Goal: Information Seeking & Learning: Learn about a topic

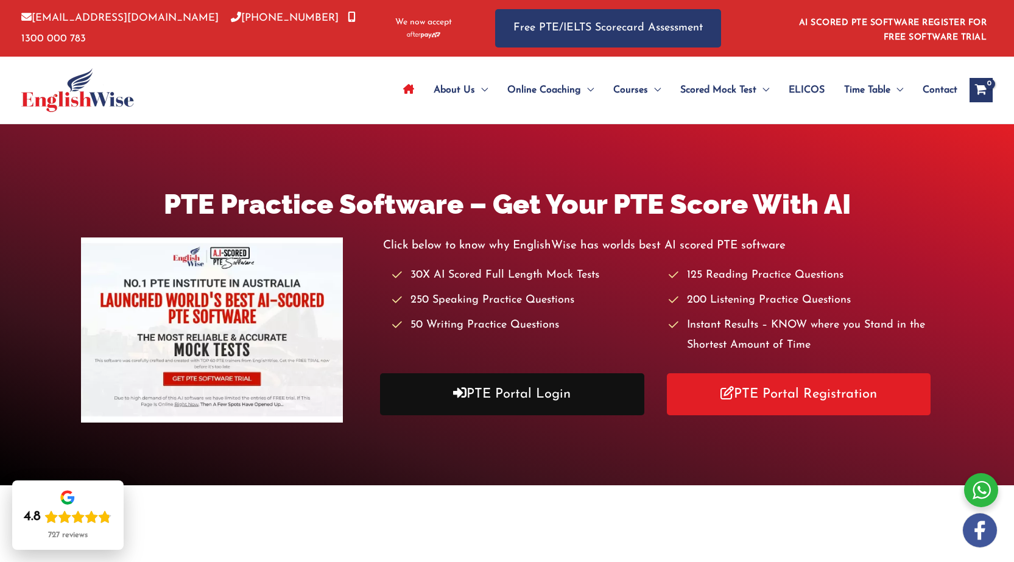
click at [477, 389] on link "PTE Portal Login" at bounding box center [512, 394] width 264 height 42
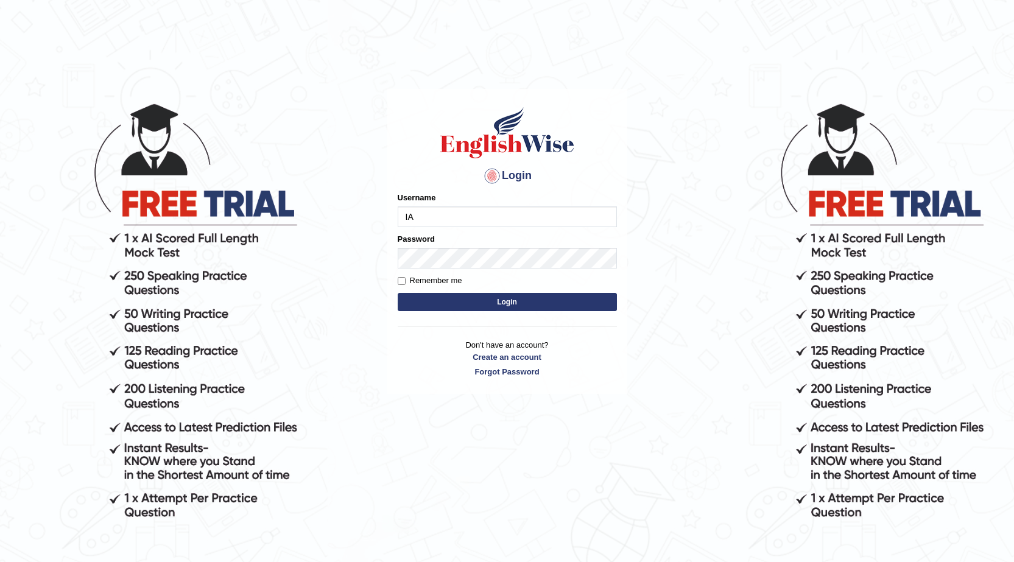
type input "I"
type input "iamsanjaiz"
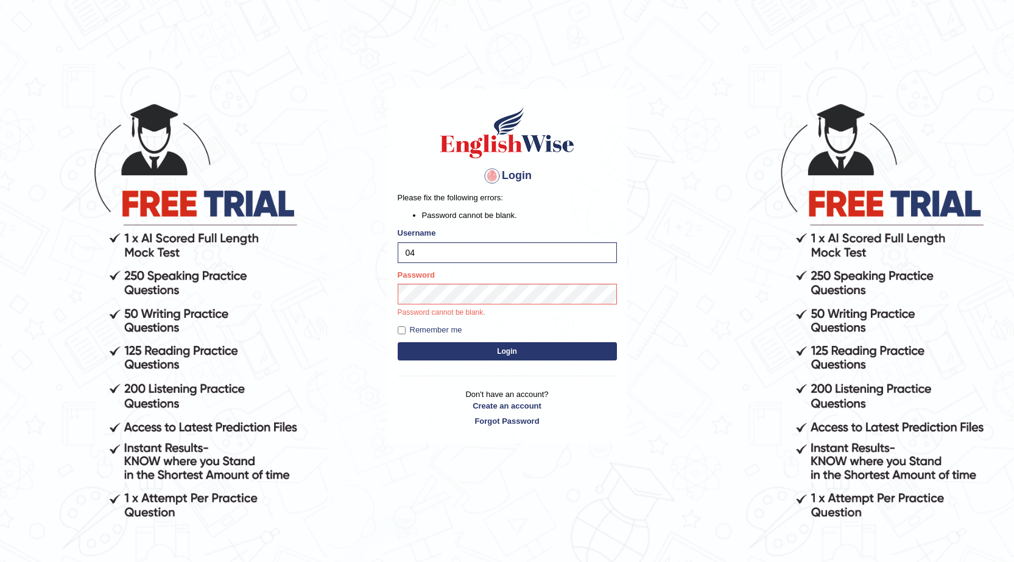
click at [443, 236] on div "Username 04" at bounding box center [507, 244] width 219 height 35
drag, startPoint x: 432, startPoint y: 254, endPoint x: 315, endPoint y: 240, distance: 117.7
click at [316, 240] on body "Login Please fix the following errors: Password cannot be blank. Username 04 Pa…" at bounding box center [507, 332] width 1014 height 562
type input "iamsanjaiz"
click at [398, 342] on button "Login" at bounding box center [507, 351] width 219 height 18
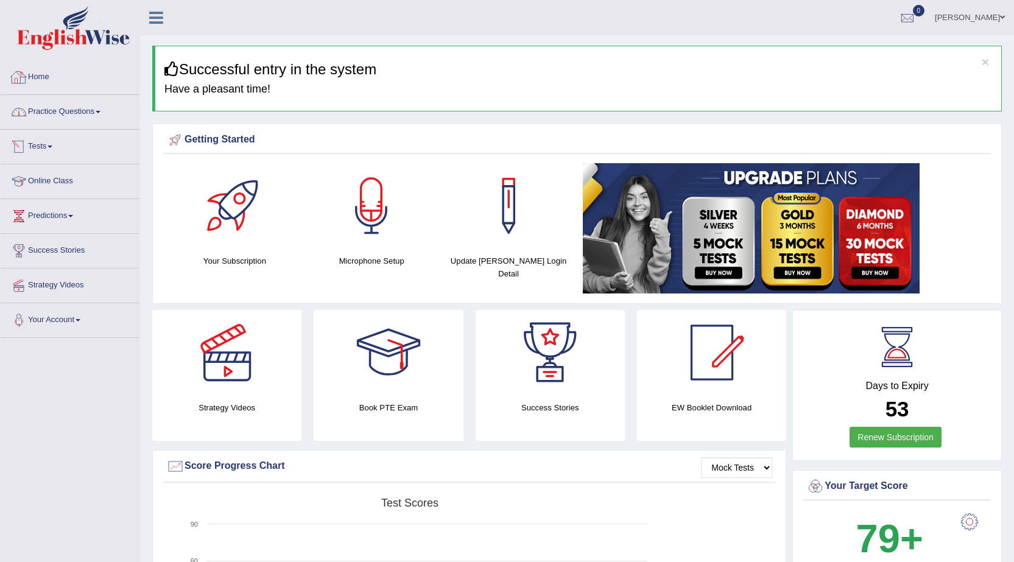
click at [79, 107] on link "Practice Questions" at bounding box center [70, 110] width 139 height 30
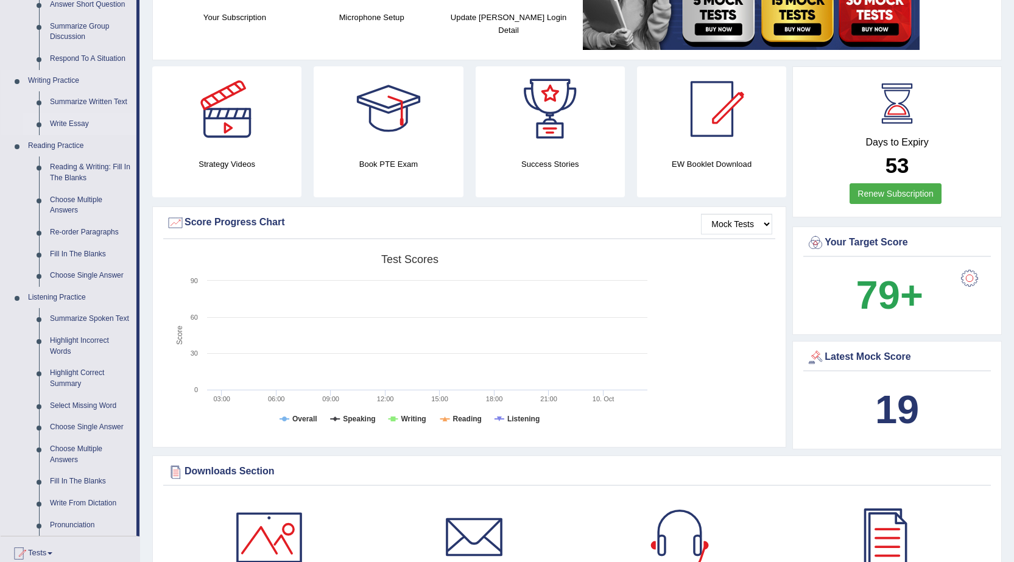
scroll to position [304, 0]
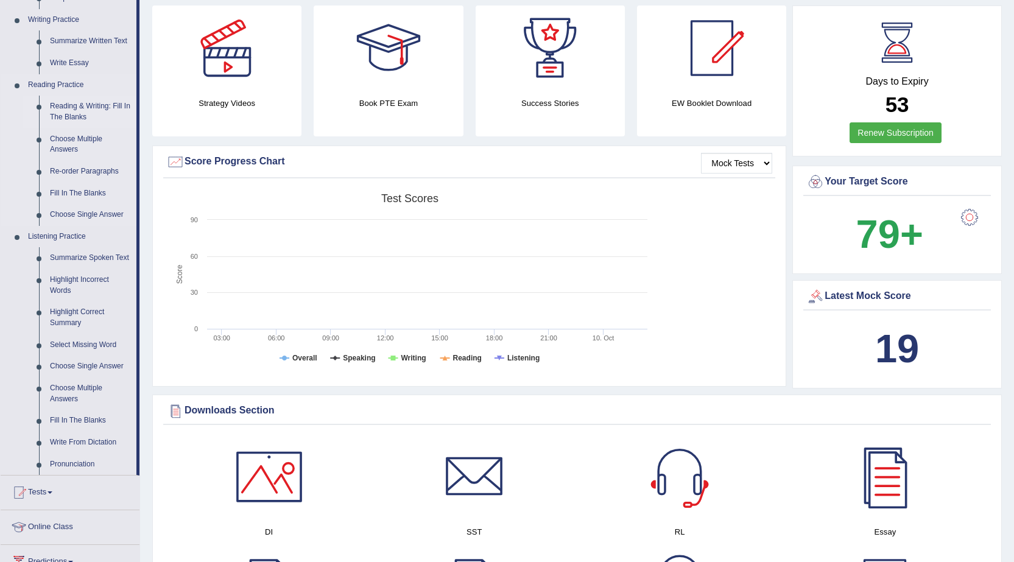
click at [87, 103] on link "Reading & Writing: Fill In The Blanks" at bounding box center [90, 112] width 92 height 32
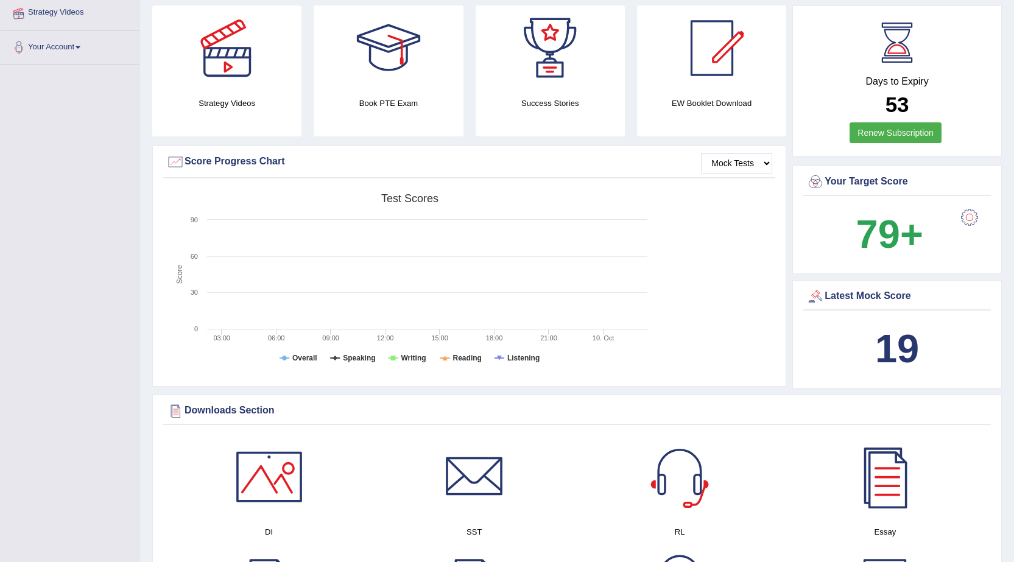
scroll to position [447, 0]
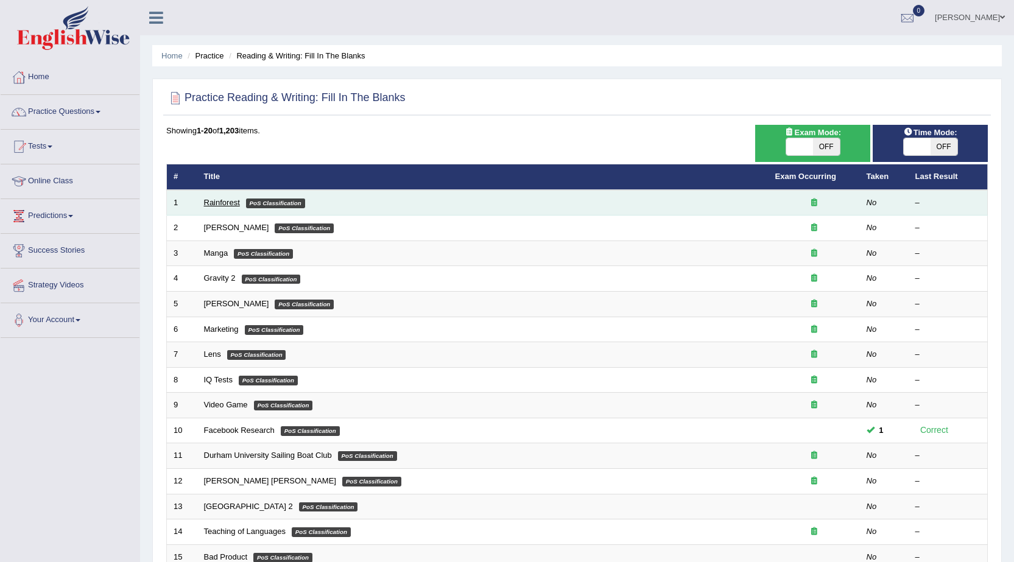
click at [236, 202] on link "Rainforest" at bounding box center [222, 202] width 36 height 9
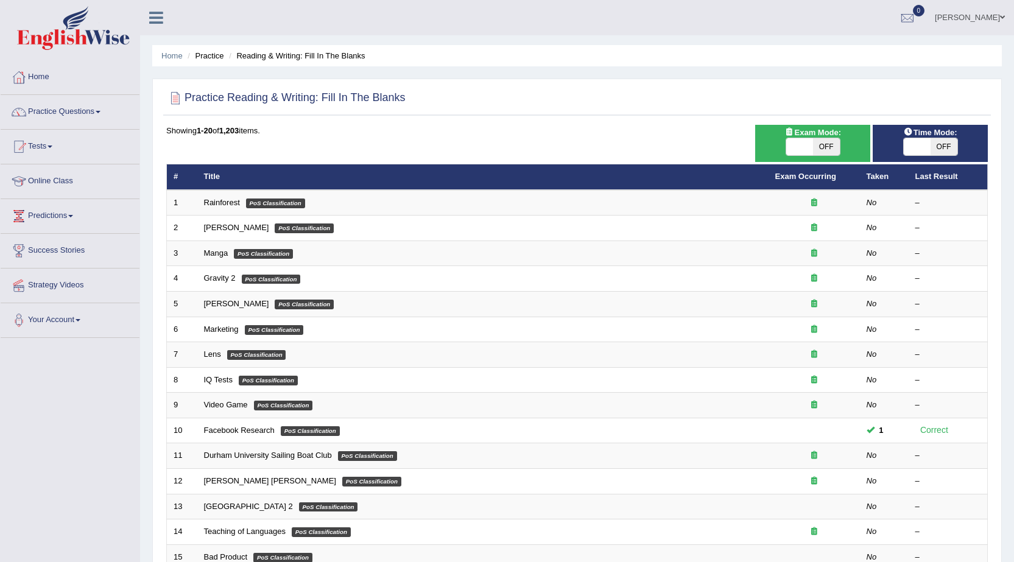
click at [950, 142] on span "OFF" at bounding box center [943, 146] width 27 height 17
checkbox input "true"
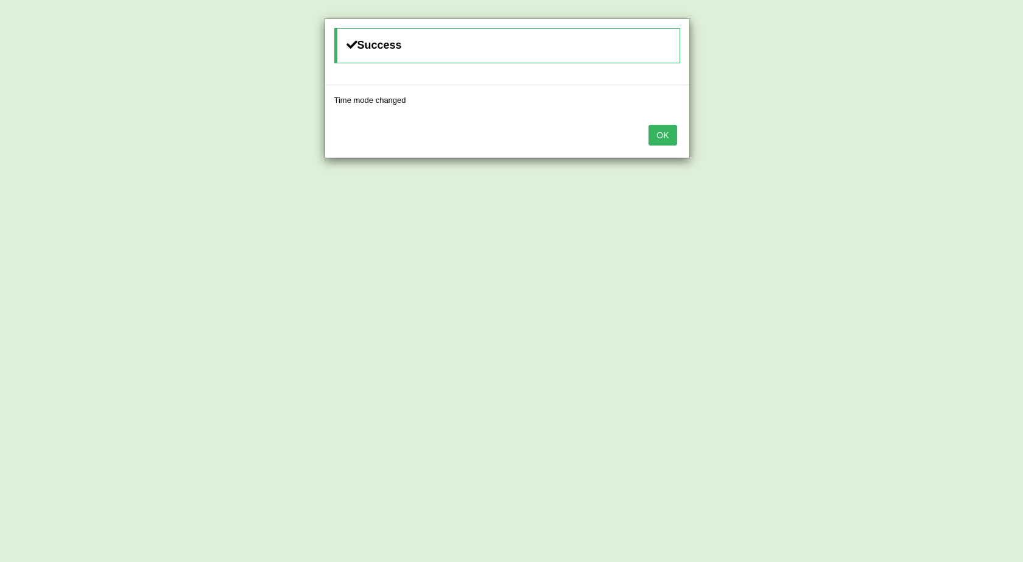
click at [658, 139] on button "OK" at bounding box center [662, 135] width 28 height 21
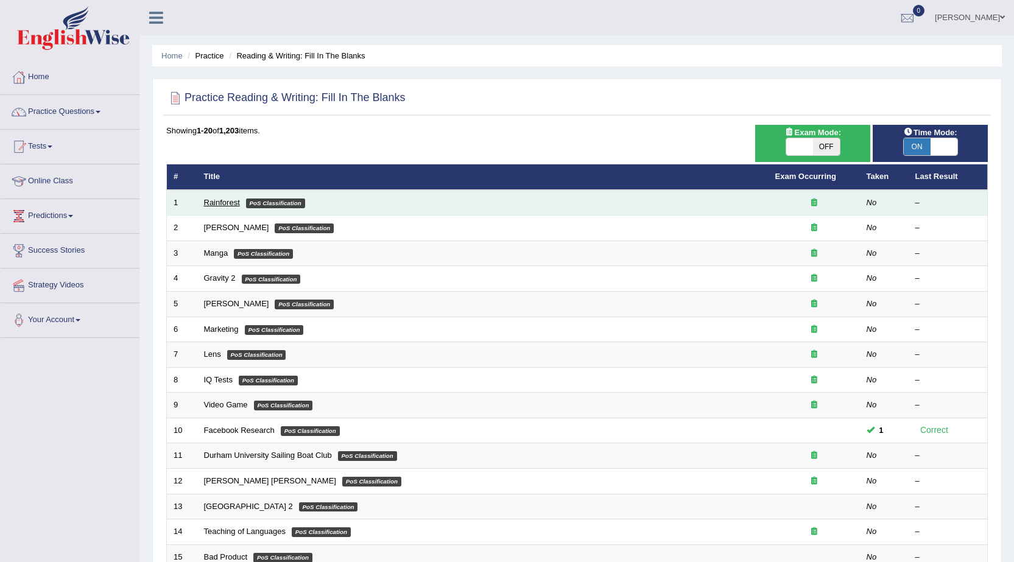
click at [228, 199] on link "Rainforest" at bounding box center [222, 202] width 36 height 9
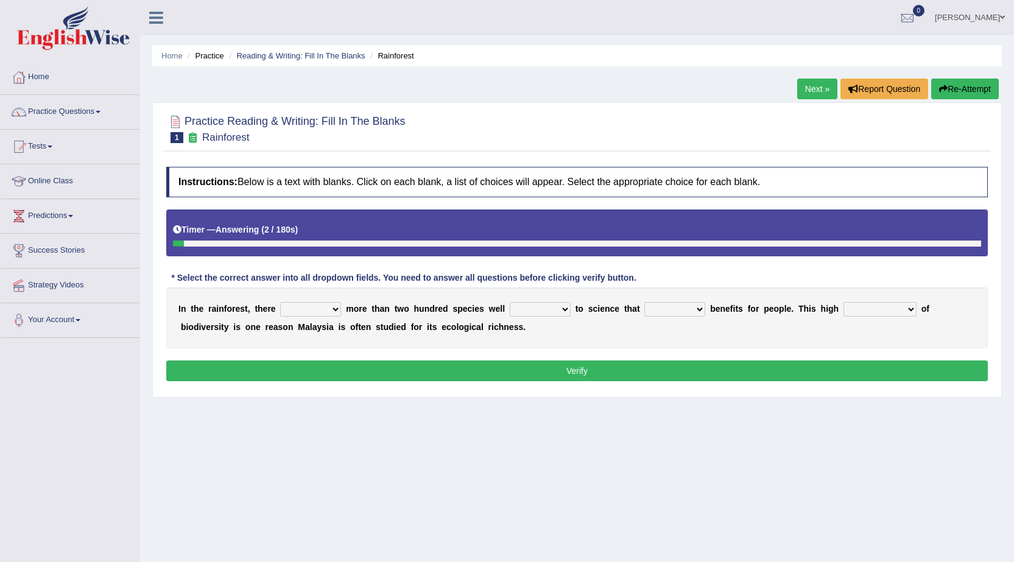
click at [309, 314] on select "have can be has is" at bounding box center [310, 309] width 61 height 15
select select "can be"
click at [280, 302] on select "have can be has is" at bounding box center [310, 309] width 61 height 15
click at [531, 306] on select "knowing known knew know" at bounding box center [540, 309] width 61 height 15
select select "known"
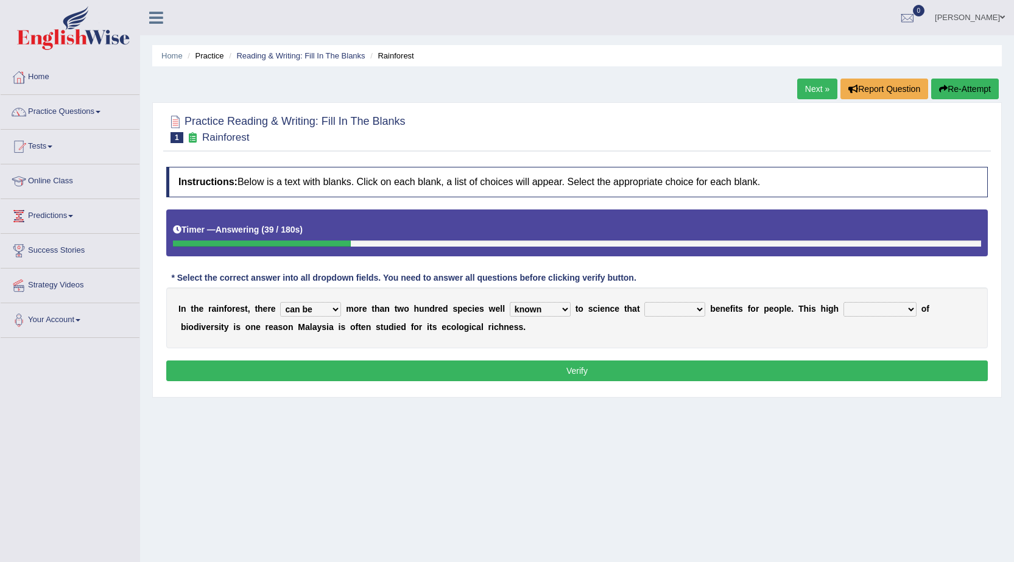
click at [510, 302] on select "knowing known knew know" at bounding box center [540, 309] width 61 height 15
click at [681, 310] on select "contain contained containing contains" at bounding box center [674, 309] width 61 height 15
select select "contains"
click at [644, 302] on select "contain contained containing contains" at bounding box center [674, 309] width 61 height 15
click at [873, 316] on select "condensation conjunction continuity complexity" at bounding box center [879, 309] width 73 height 15
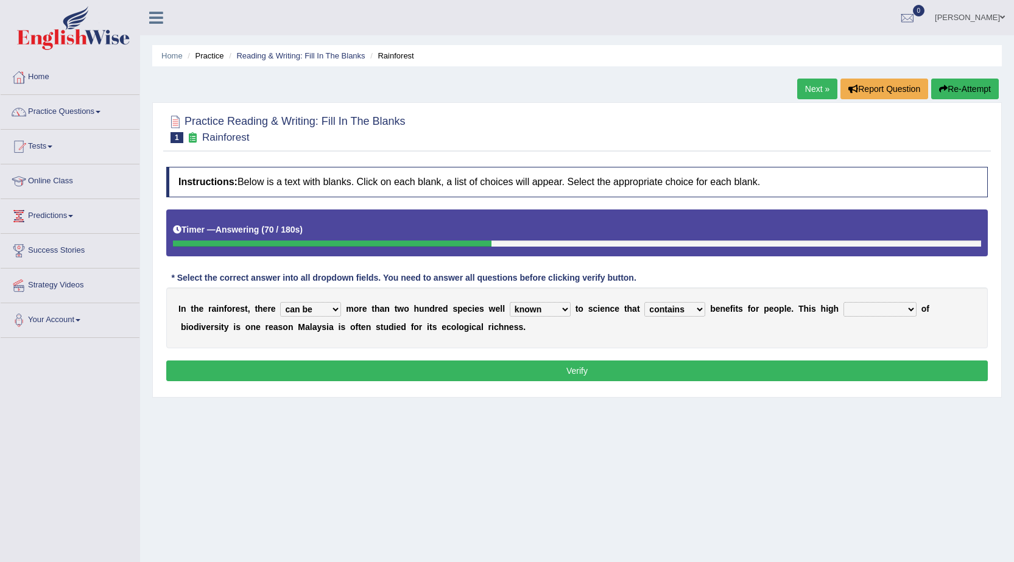
select select "conjunction"
click at [843, 302] on select "condensation conjunction continuity complexity" at bounding box center [879, 309] width 73 height 15
click at [891, 307] on select "condensation conjunction continuity complexity" at bounding box center [879, 309] width 73 height 15
click at [843, 302] on select "condensation conjunction continuity complexity" at bounding box center [879, 309] width 73 height 15
click at [878, 366] on button "Verify" at bounding box center [576, 370] width 821 height 21
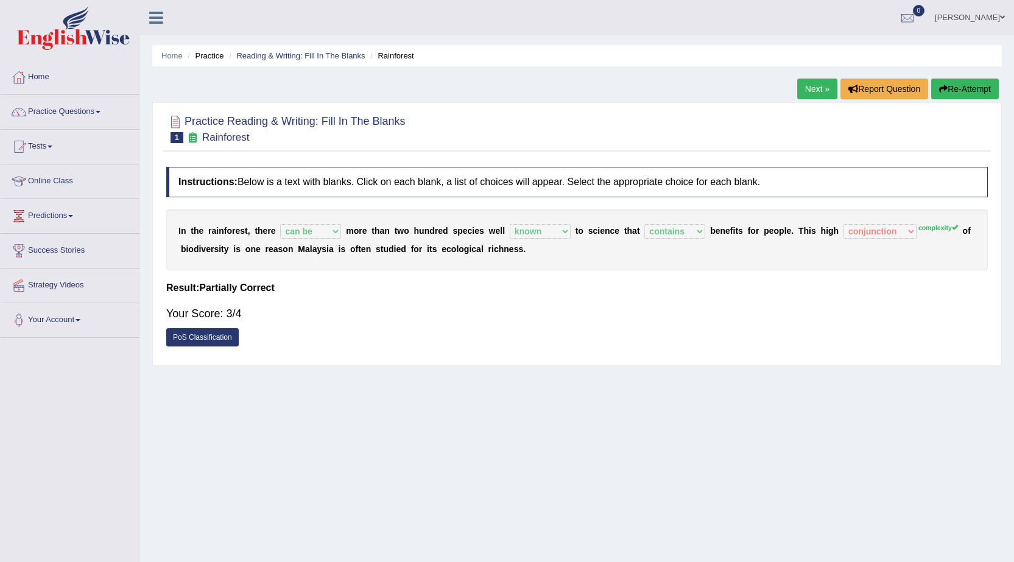
click at [819, 86] on link "Next »" at bounding box center [817, 89] width 40 height 21
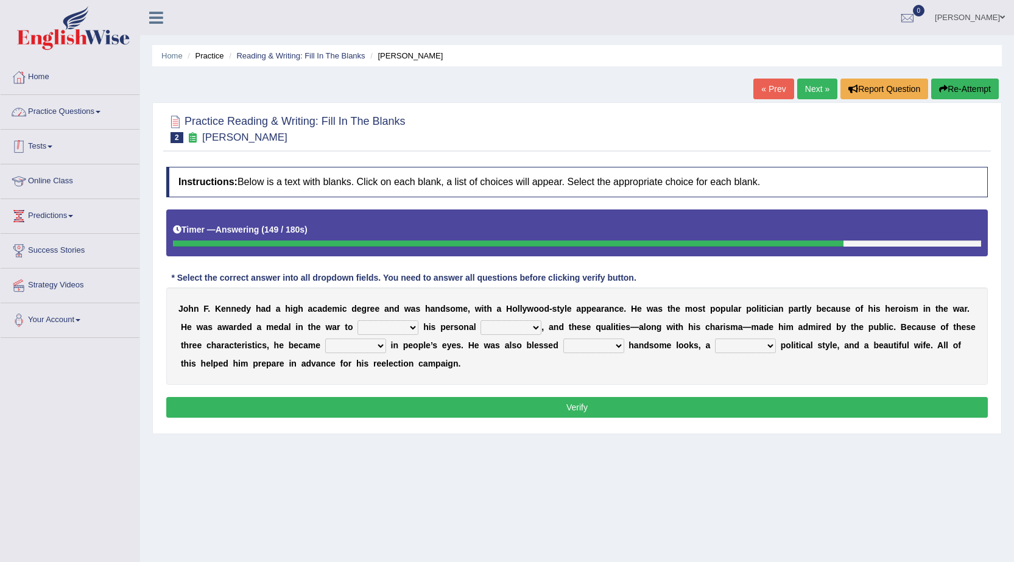
click at [87, 99] on link "Practice Questions" at bounding box center [70, 110] width 139 height 30
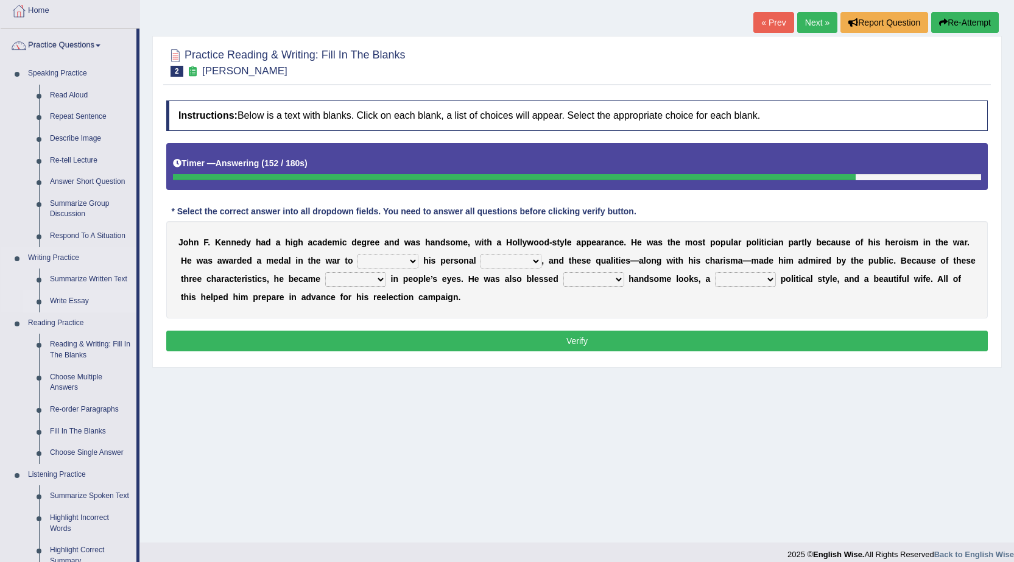
scroll to position [61, 0]
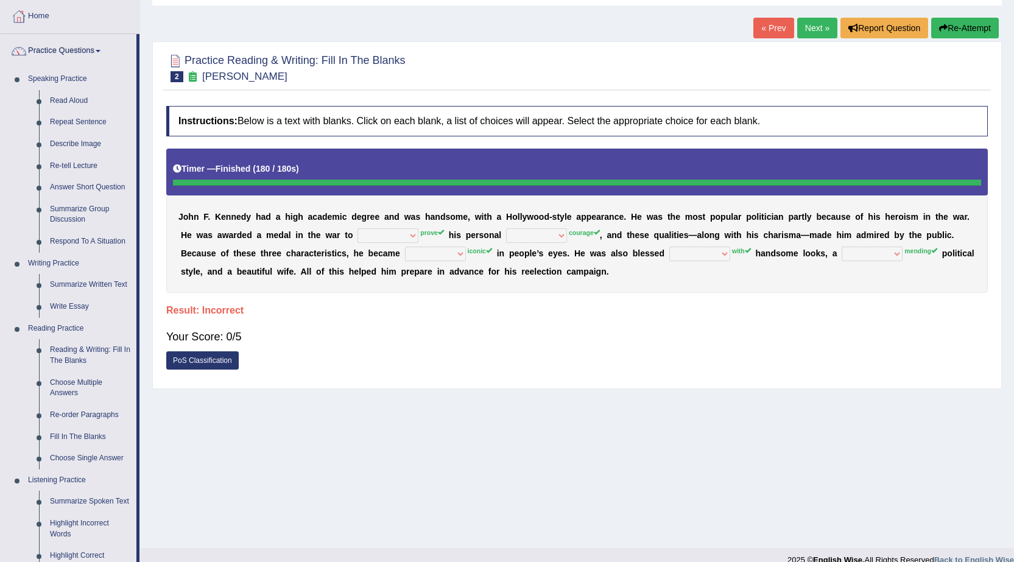
click at [989, 19] on button "Re-Attempt" at bounding box center [965, 28] width 68 height 21
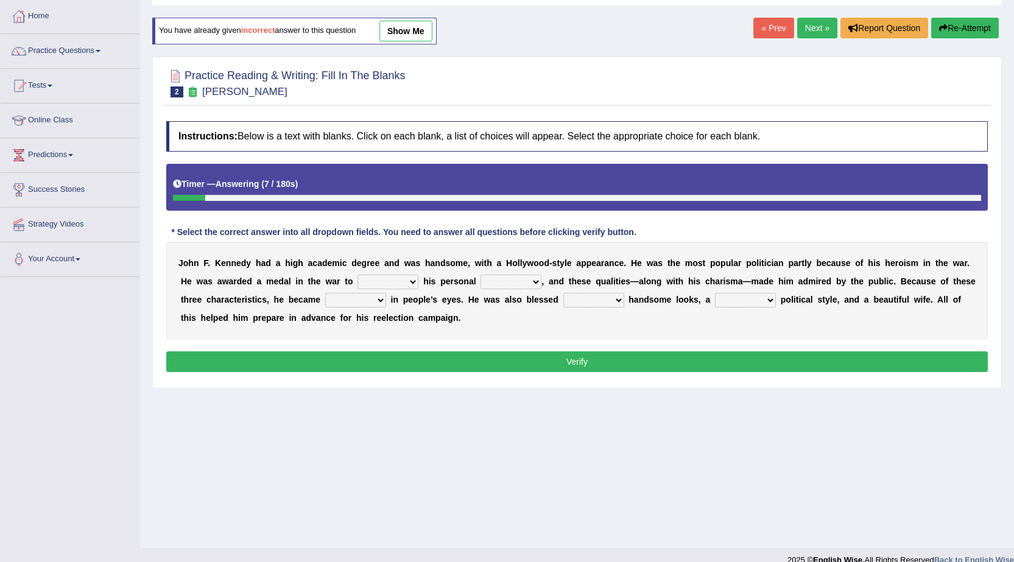
click at [395, 283] on select "prove show evidence upthrow" at bounding box center [387, 282] width 61 height 15
click at [497, 278] on select "passion courage charm liking" at bounding box center [510, 282] width 61 height 15
select select "courage"
click at [480, 275] on select "passion courage charm liking" at bounding box center [510, 282] width 61 height 15
click at [527, 364] on button "Verify" at bounding box center [576, 361] width 821 height 21
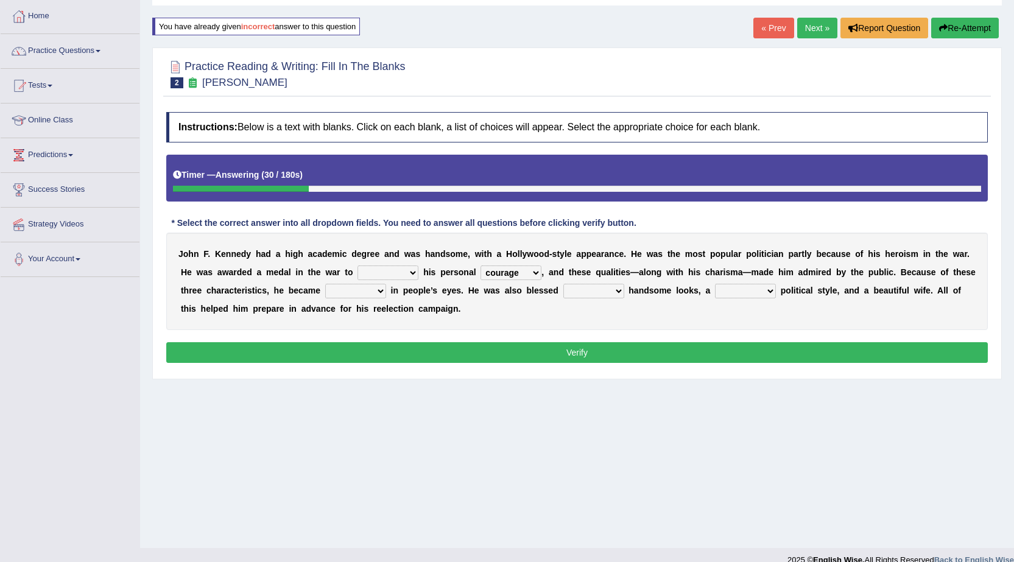
click at [527, 349] on button "Verify" at bounding box center [576, 352] width 821 height 21
click at [367, 276] on select "prove show evidence upthrow" at bounding box center [387, 272] width 61 height 15
select select "evidence"
click at [357, 265] on select "prove show evidence upthrow" at bounding box center [387, 272] width 61 height 15
click at [368, 293] on select "iconic ironic identical impotent" at bounding box center [355, 291] width 61 height 15
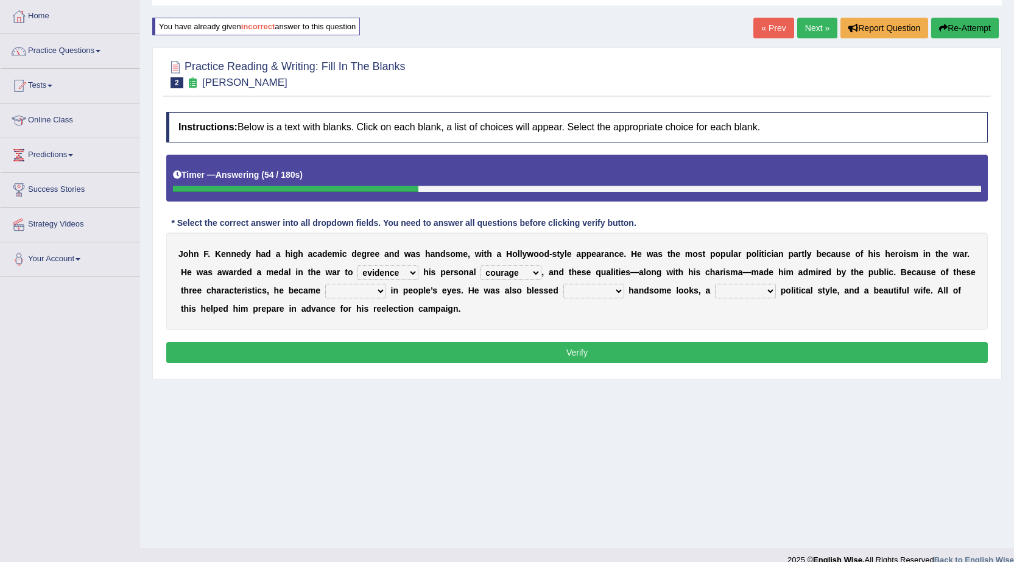
select select "iconic"
click at [325, 284] on select "iconic ironic identical impotent" at bounding box center [355, 291] width 61 height 15
click at [592, 293] on select "with in upon to" at bounding box center [593, 291] width 61 height 15
select select "with"
click at [563, 284] on select "with in upon to" at bounding box center [593, 291] width 61 height 15
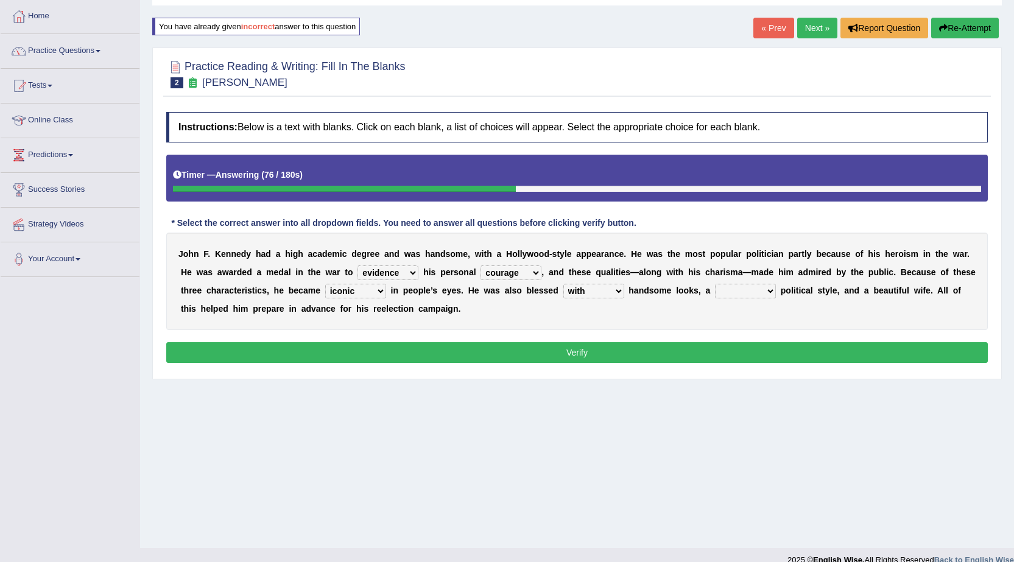
click at [757, 283] on div "J o h n F . K e n n e d y h a d a h i g h a c a d e m i c d e g r e e a n d w a…" at bounding box center [576, 281] width 821 height 97
click at [757, 290] on select "mending mends mended mend" at bounding box center [745, 291] width 61 height 15
select select "mending"
click at [715, 284] on select "mending mends mended mend" at bounding box center [745, 291] width 61 height 15
click at [751, 355] on button "Verify" at bounding box center [576, 352] width 821 height 21
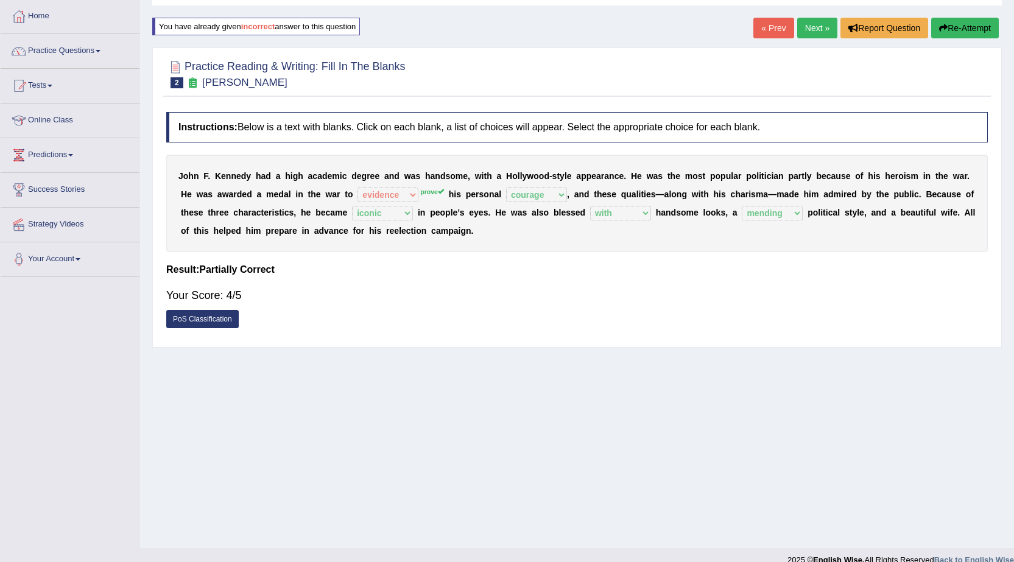
click at [221, 314] on link "PoS Classification" at bounding box center [202, 319] width 72 height 18
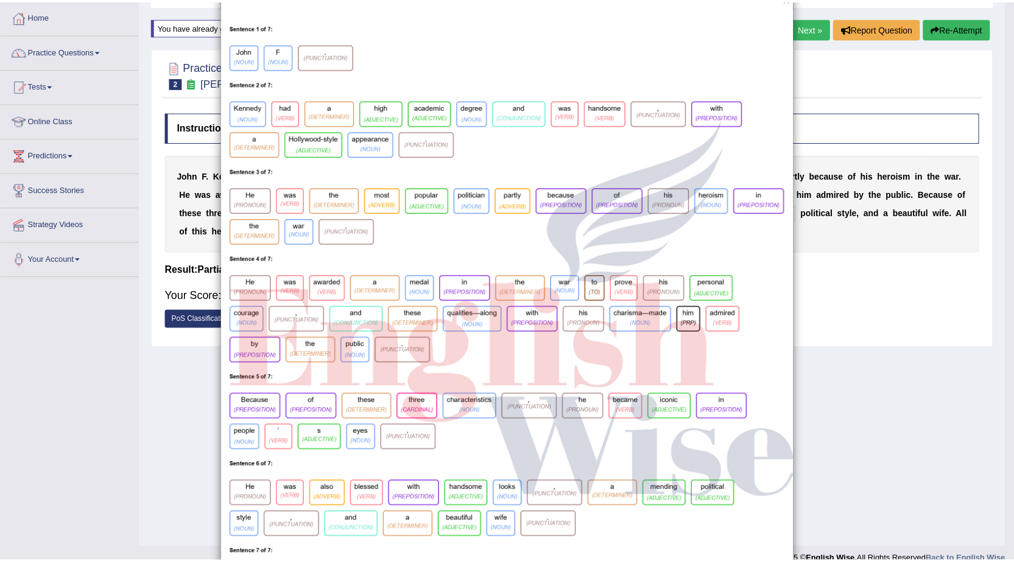
scroll to position [23, 0]
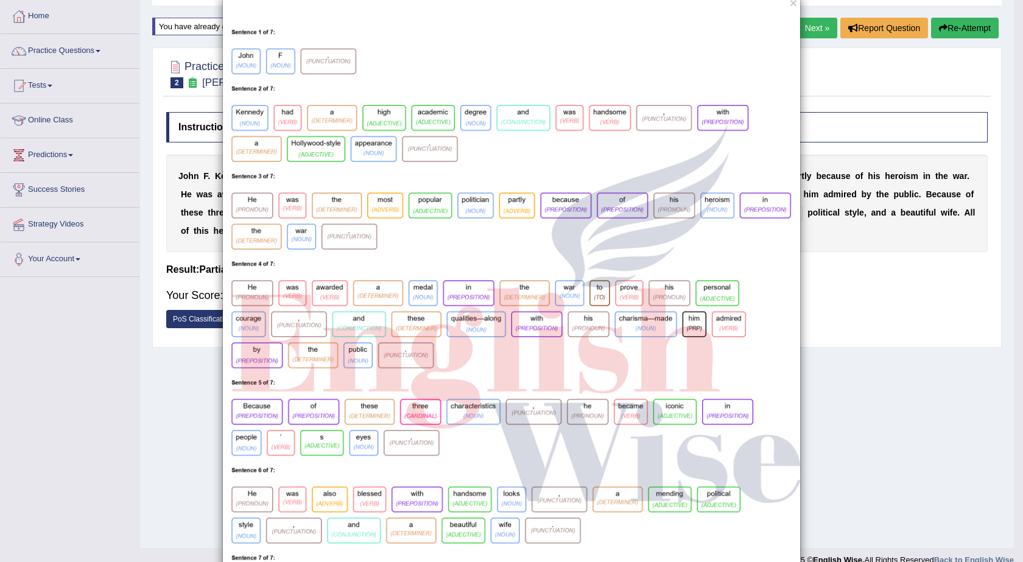
click at [908, 367] on div "×" at bounding box center [511, 331] width 1023 height 670
click at [790, 5] on button "×" at bounding box center [793, 2] width 7 height 13
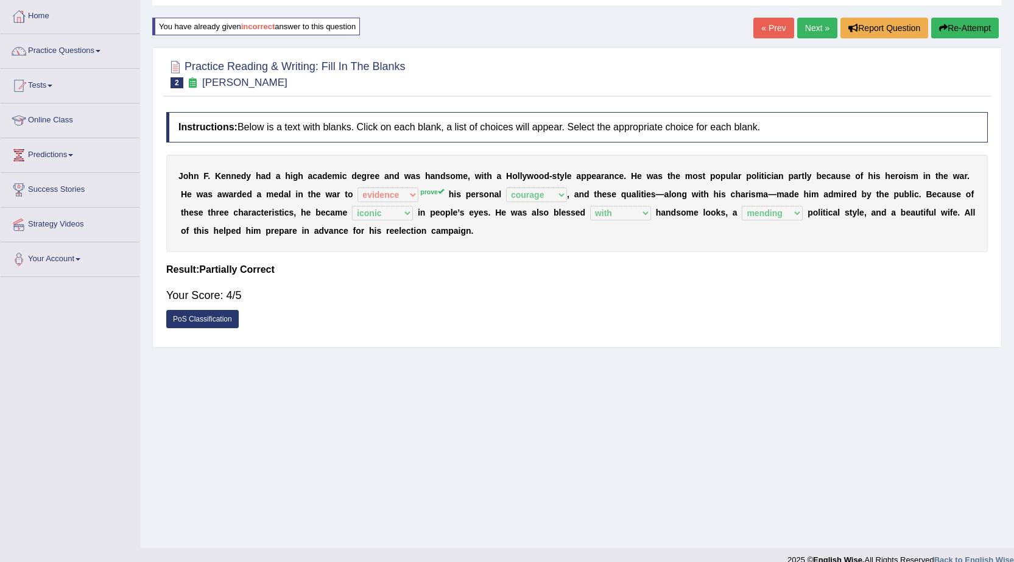
click at [802, 29] on link "Next »" at bounding box center [817, 28] width 40 height 21
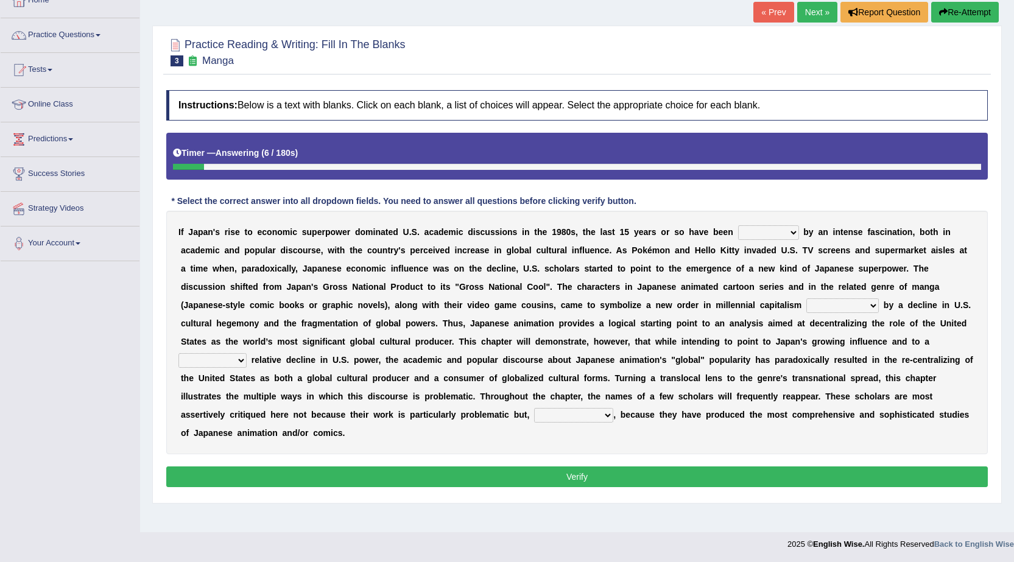
scroll to position [77, 0]
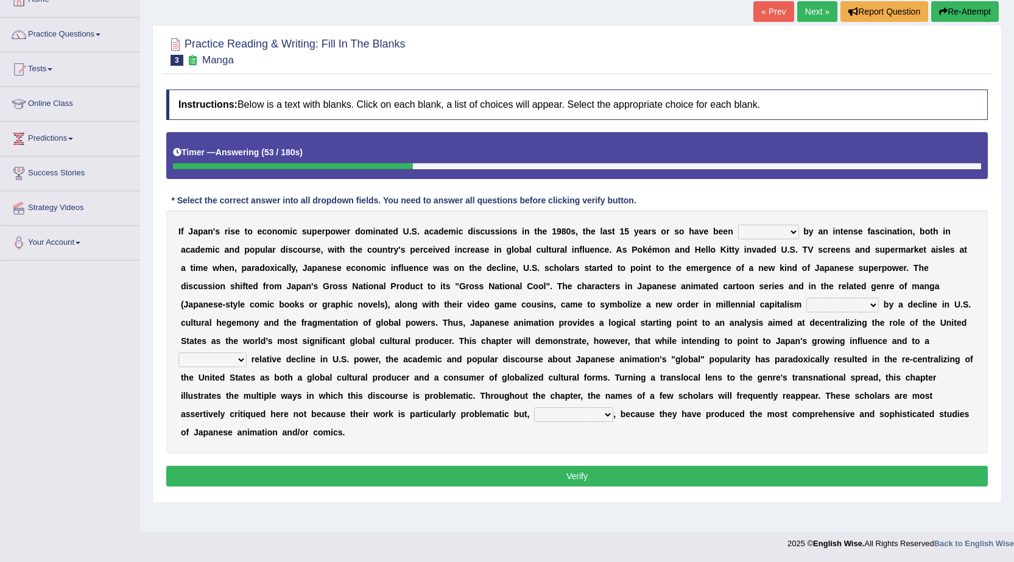
click at [940, 12] on icon "button" at bounding box center [943, 11] width 9 height 9
click at [738, 225] on select "marked dedicated made inspired" at bounding box center [768, 232] width 61 height 15
click at [783, 220] on div "I f J a p a n ' s r i s e t o e c o n o m i c s u p e r p o w e r d o m i n a t…" at bounding box center [576, 332] width 821 height 244
click at [782, 225] on select "marked dedicated made inspired" at bounding box center [768, 232] width 61 height 15
select select "marked"
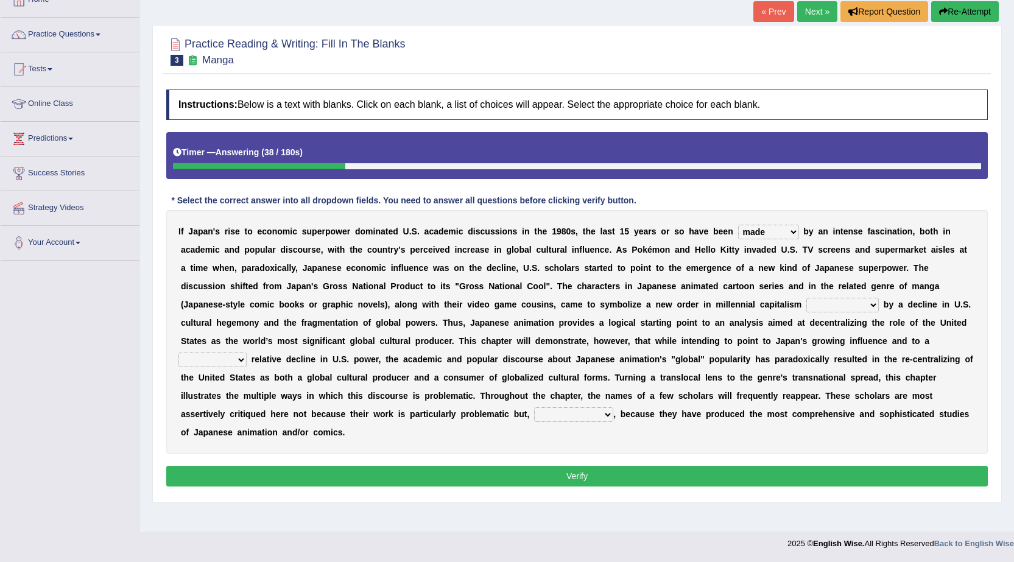
click at [738, 225] on select "marked dedicated made inspired" at bounding box center [768, 232] width 61 height 15
click at [828, 304] on select "pocessed characterized opposed tangled" at bounding box center [842, 305] width 72 height 15
select select "opposed"
click at [806, 298] on select "pocessed characterized opposed tangled" at bounding box center [842, 305] width 72 height 15
click at [237, 357] on select "concomitant discrete proportional legitimate" at bounding box center [212, 359] width 68 height 15
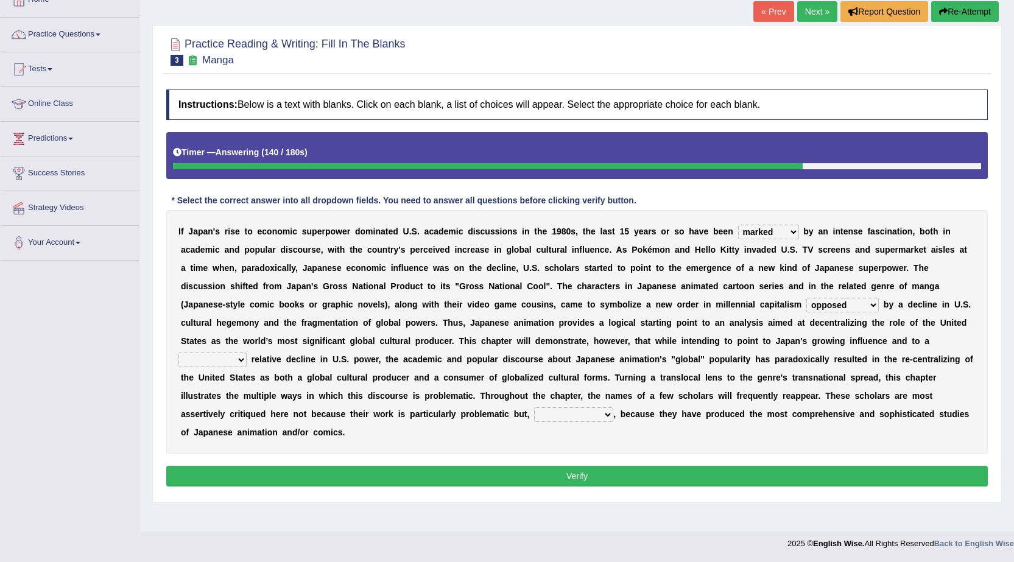
click at [611, 424] on div "I f J a p a n ' s r i s e t o e c o n o m i c s u p e r p o w e r d o m i n a t…" at bounding box center [576, 332] width 821 height 244
click at [571, 415] on select "however on the contrary in addition on the whole" at bounding box center [573, 414] width 79 height 15
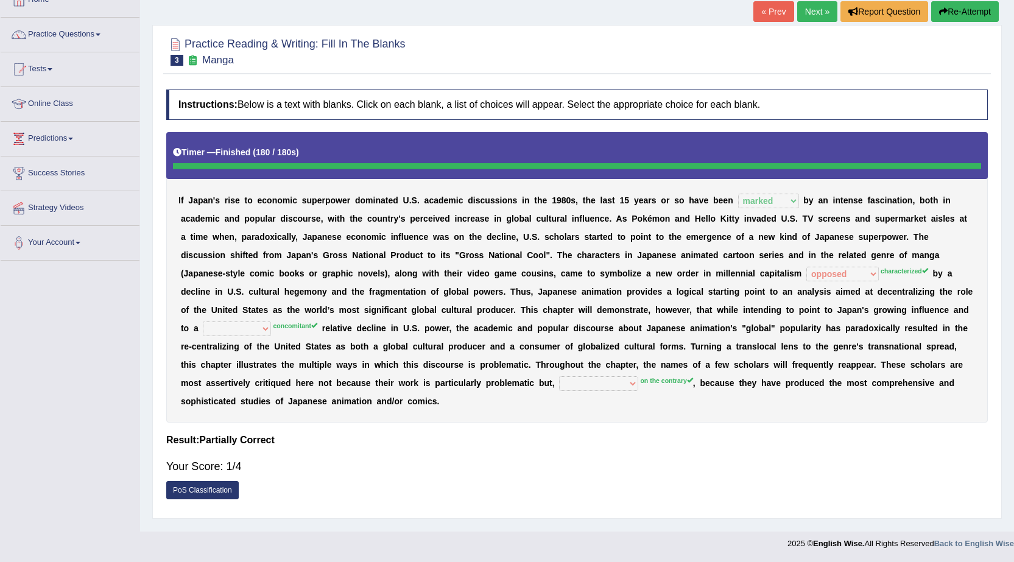
click at [599, 368] on b "e" at bounding box center [598, 365] width 5 height 10
click at [797, 13] on link "Next »" at bounding box center [817, 11] width 40 height 21
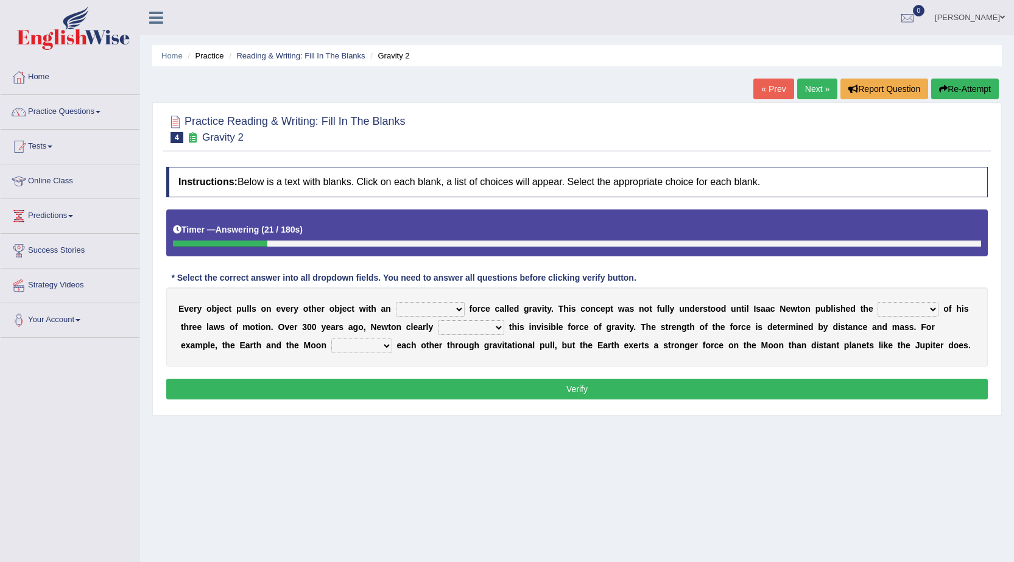
select select "invisible"
click at [396, 302] on select "invisible unknown unbelievable inconsistent" at bounding box center [430, 309] width 69 height 15
click at [447, 331] on select "explained undermined overturned realized" at bounding box center [471, 327] width 66 height 15
click at [889, 315] on select "concept theory method argument" at bounding box center [907, 309] width 61 height 15
select select "concept"
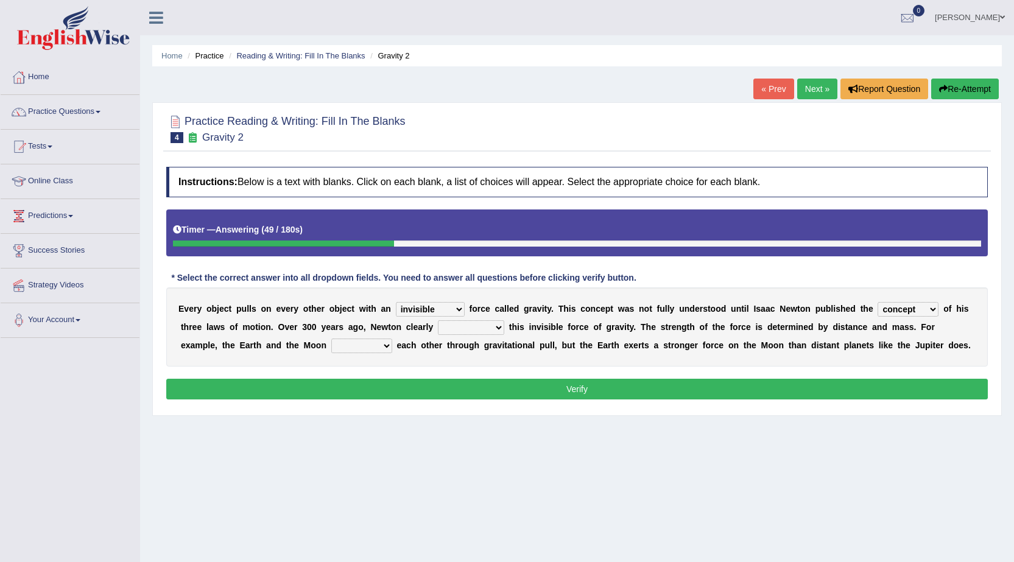
click at [877, 302] on select "concept theory method argument" at bounding box center [907, 309] width 61 height 15
click at [458, 336] on div "E v e r y o b j e c t p u l l s o n e v e r y o t h e r o b j e c t w i t h a n…" at bounding box center [576, 326] width 821 height 79
click at [459, 331] on select "explained undermined overturned realized" at bounding box center [471, 327] width 66 height 15
select select "explained"
click at [438, 320] on select "explained undermined overturned realized" at bounding box center [471, 327] width 66 height 15
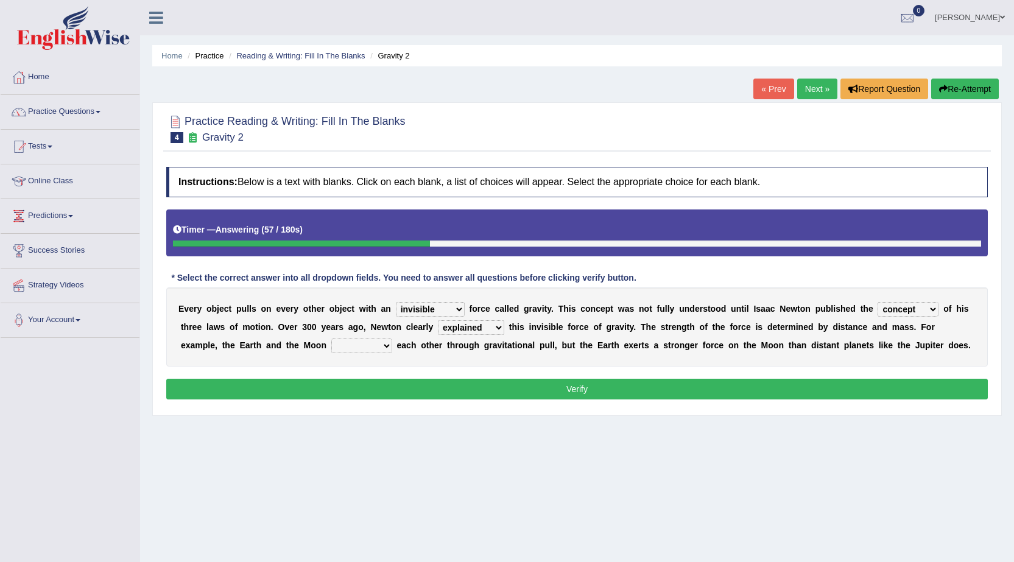
click at [363, 343] on select "affect spin evade span" at bounding box center [361, 345] width 61 height 15
select select "spin"
click at [331, 338] on select "affect spin evade span" at bounding box center [361, 345] width 61 height 15
click at [346, 387] on button "Verify" at bounding box center [576, 389] width 821 height 21
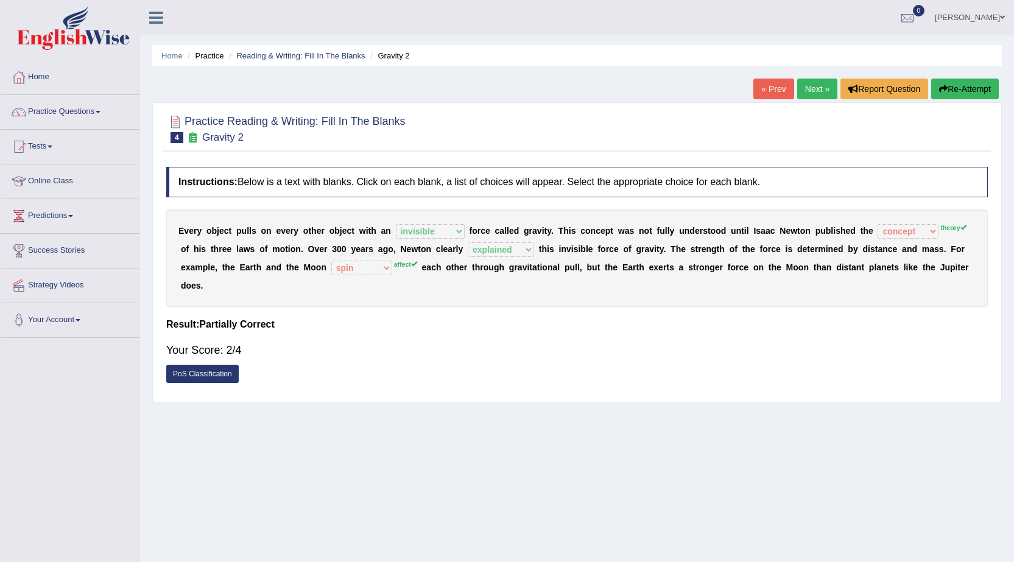
click at [822, 90] on link "Next »" at bounding box center [817, 89] width 40 height 21
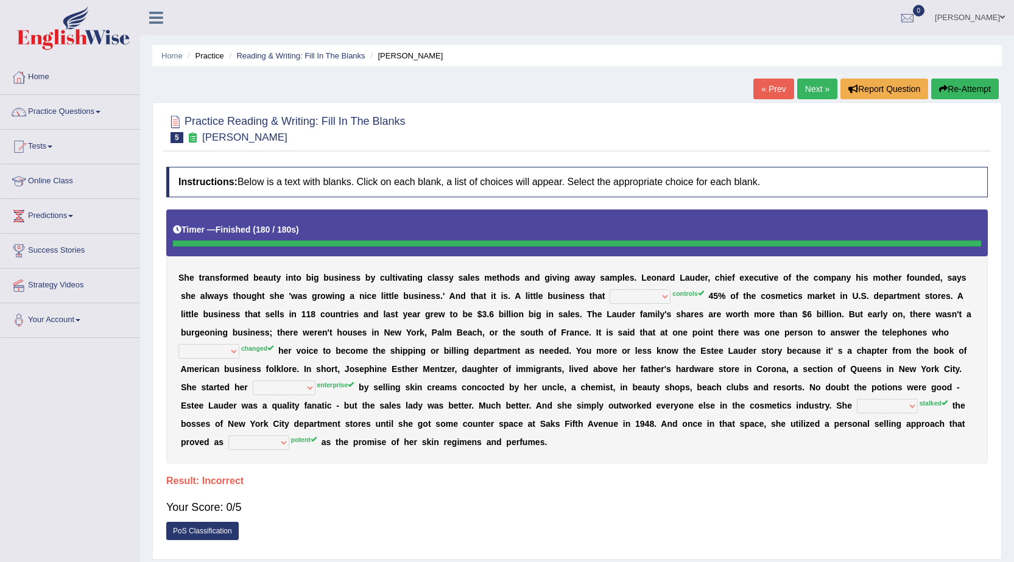
click at [982, 88] on button "Re-Attempt" at bounding box center [965, 89] width 68 height 21
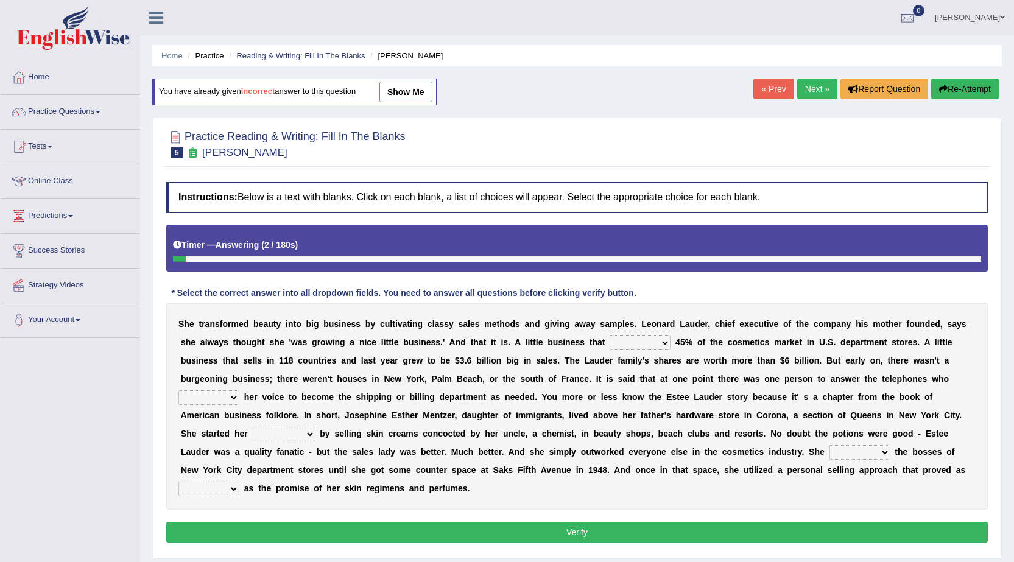
click at [645, 349] on select "has controls makes maintains" at bounding box center [639, 342] width 61 height 15
select select "controls"
click at [609, 335] on select "has controls makes maintains" at bounding box center [639, 342] width 61 height 15
click at [217, 390] on select "switched changed raised used" at bounding box center [208, 397] width 61 height 15
select select "switched"
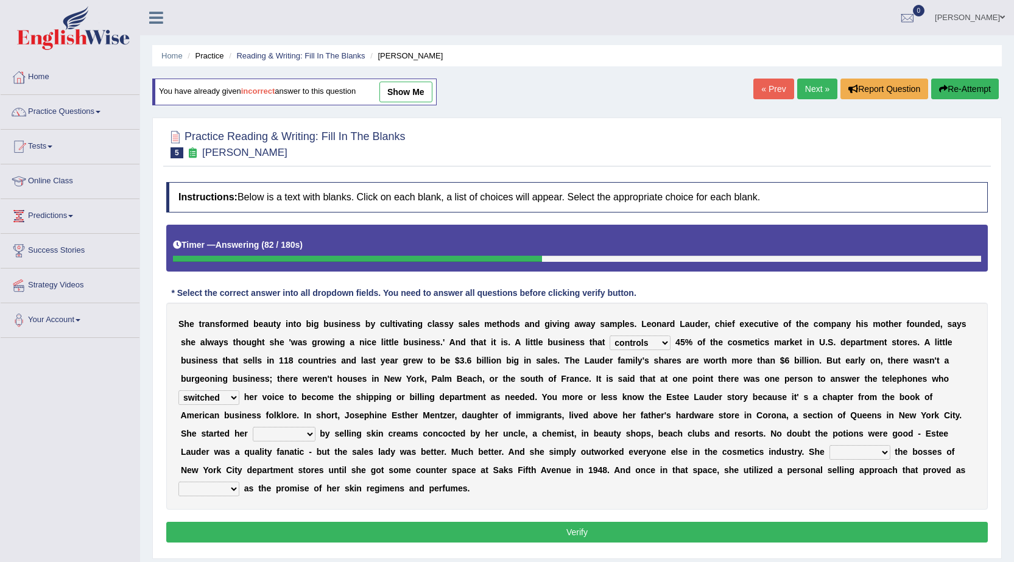
click at [178, 390] on select "switched changed raised used" at bounding box center [208, 397] width 61 height 15
click at [271, 440] on select "job institute companion enterprise" at bounding box center [284, 434] width 63 height 15
select select "enterprise"
click at [253, 427] on select "job institute companion enterprise" at bounding box center [284, 434] width 63 height 15
click at [830, 453] on select "stated bridged stalked heaved" at bounding box center [859, 452] width 61 height 15
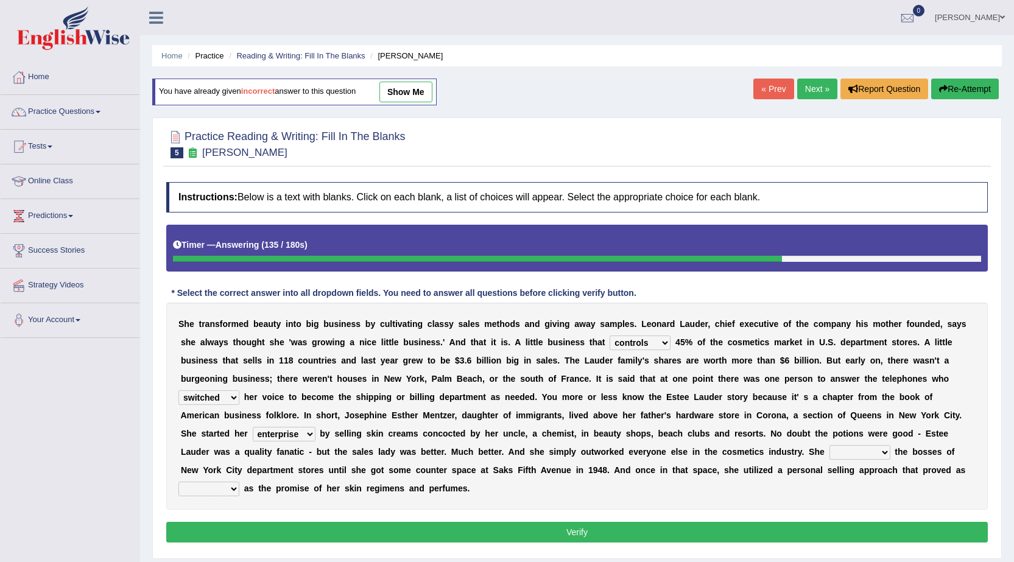
click at [219, 489] on select "potent ruthless potential expensive" at bounding box center [208, 489] width 61 height 15
click at [664, 506] on div "S h e t r a n s f o r m e d b e a u t y i n t o b i g b u s i n e s s b y c u l…" at bounding box center [576, 406] width 821 height 207
click at [192, 491] on select "potent ruthless potential expensive" at bounding box center [208, 489] width 61 height 15
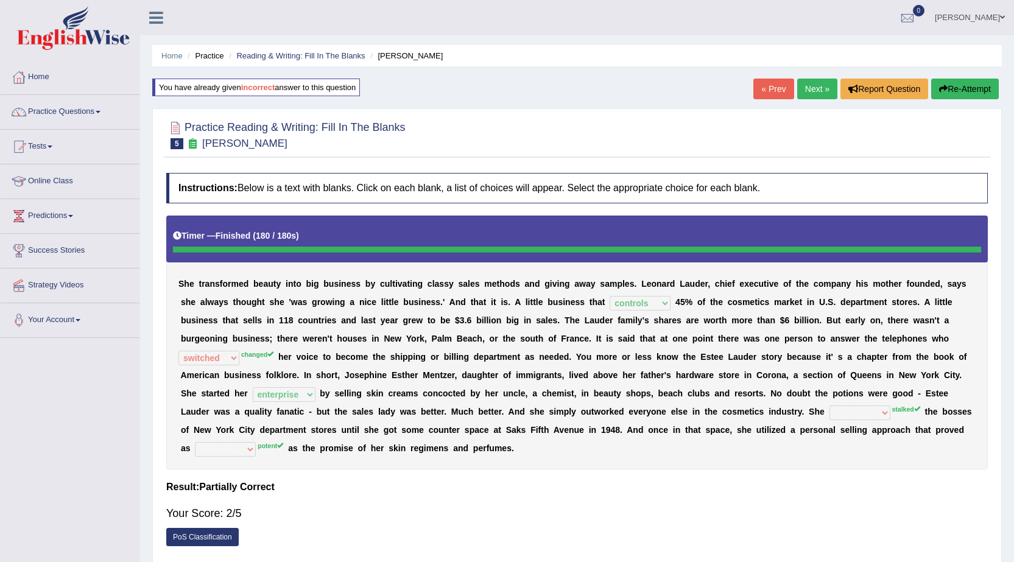
click at [799, 93] on link "Next »" at bounding box center [817, 89] width 40 height 21
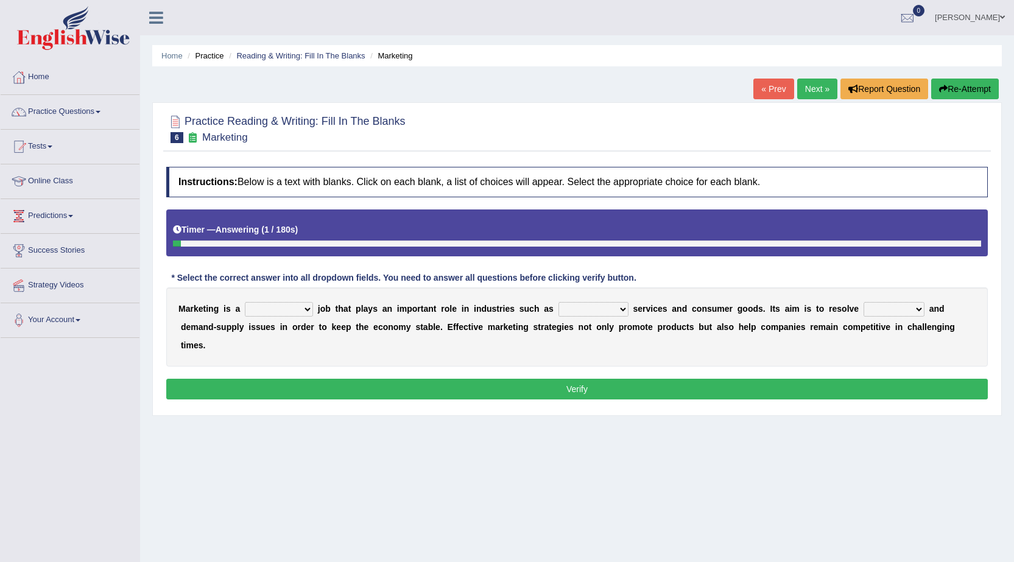
click at [247, 303] on select "professional flexible parochial descriptive" at bounding box center [279, 309] width 68 height 15
